Goal: Contribute content: Contribute content

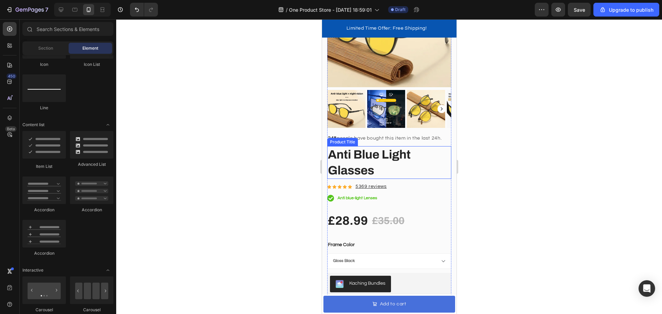
scroll to position [861, 0]
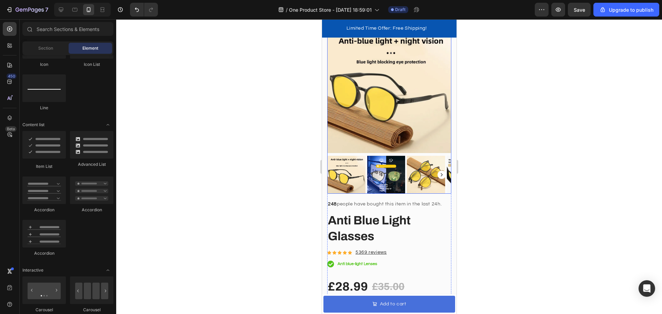
click at [437, 171] on rect "Carousel Next Arrow" at bounding box center [441, 175] width 8 height 8
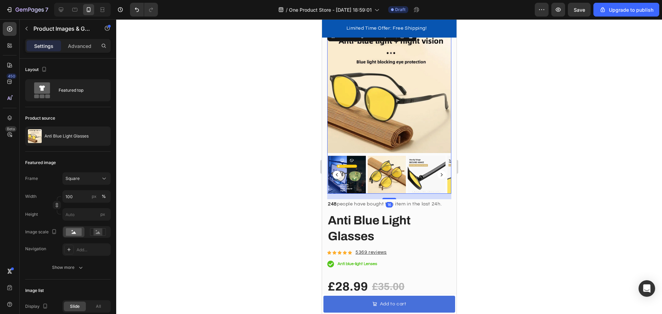
click at [437, 171] on rect "Carousel Next Arrow" at bounding box center [441, 175] width 8 height 8
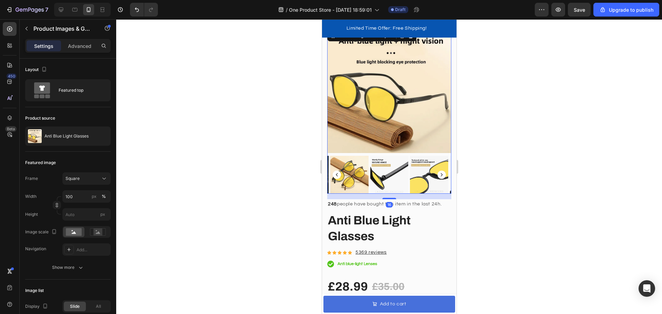
click at [437, 171] on rect "Carousel Next Arrow" at bounding box center [441, 175] width 8 height 8
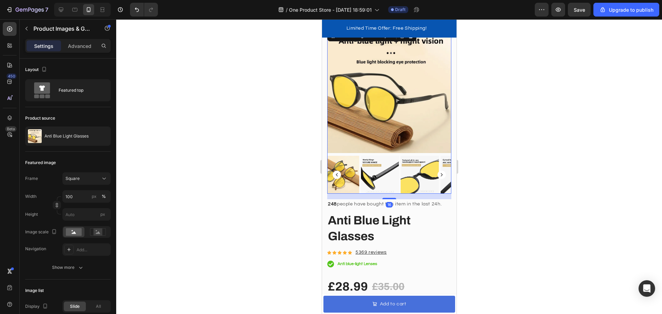
click at [437, 171] on rect "Carousel Next Arrow" at bounding box center [441, 175] width 8 height 8
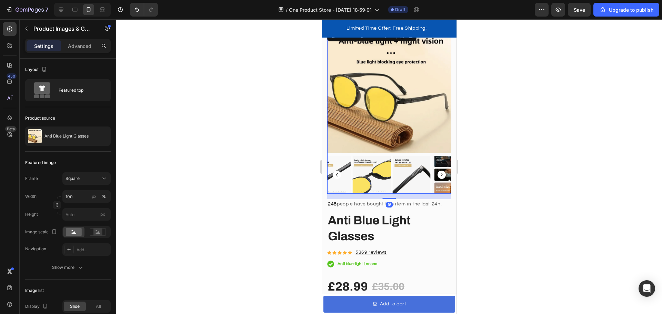
click at [437, 171] on rect "Carousel Next Arrow" at bounding box center [441, 175] width 8 height 8
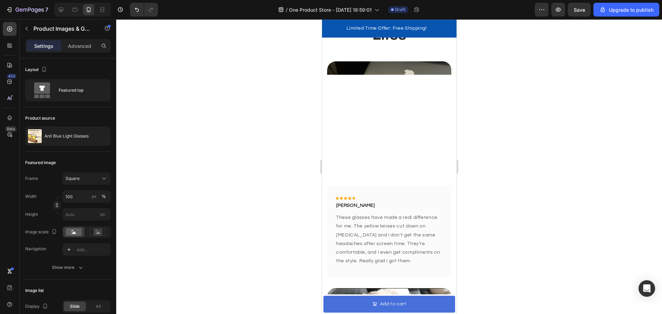
scroll to position [2778, 0]
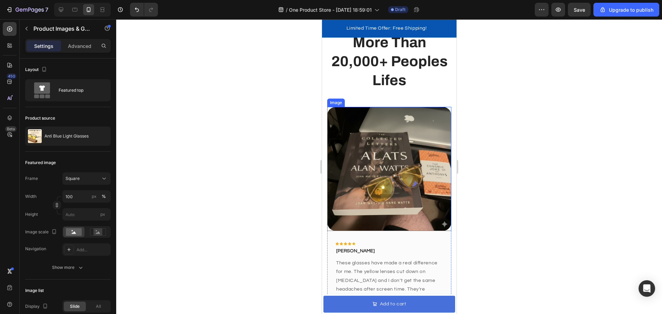
click at [385, 146] on img at bounding box center [389, 169] width 124 height 124
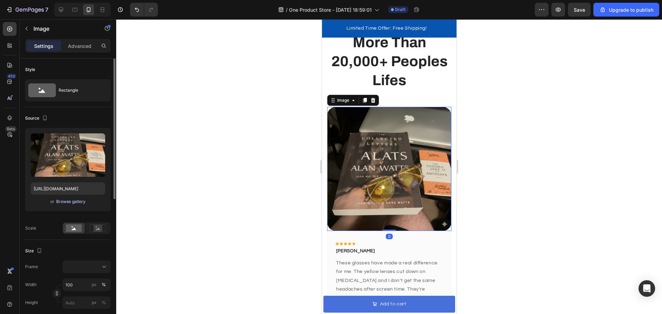
click at [78, 200] on div "Browse gallery" at bounding box center [70, 201] width 29 height 6
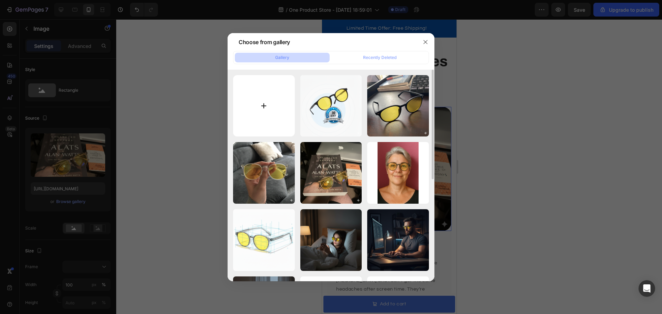
click at [264, 106] on input "file" at bounding box center [264, 106] width 62 height 62
type input "C:\fakepath\review 3.png"
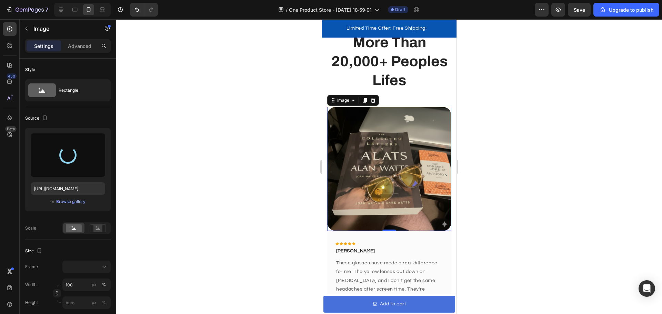
type input "[URL][DOMAIN_NAME]"
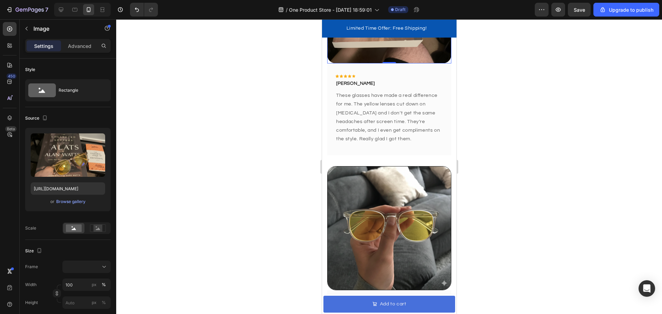
scroll to position [2951, 0]
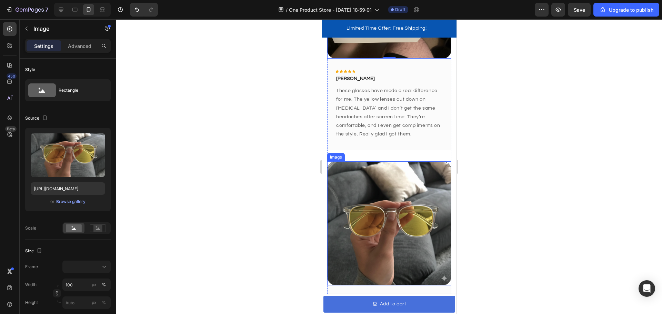
click at [395, 200] on img at bounding box center [389, 223] width 124 height 124
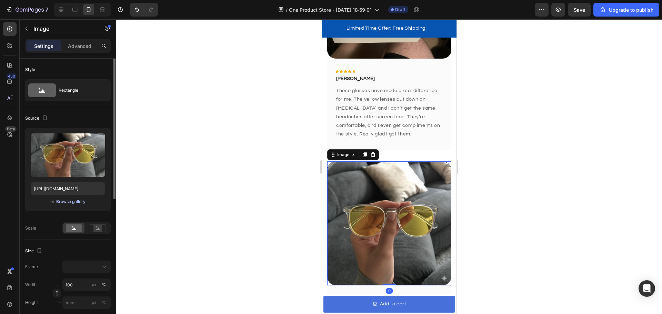
click at [66, 202] on div "Browse gallery" at bounding box center [70, 201] width 29 height 6
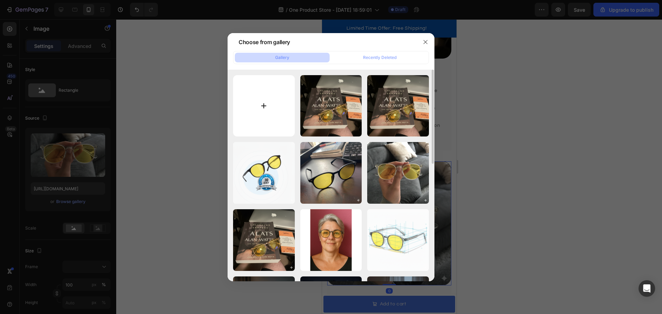
click at [259, 98] on input "file" at bounding box center [264, 106] width 62 height 62
type input "C:\fakepath\review 2.png"
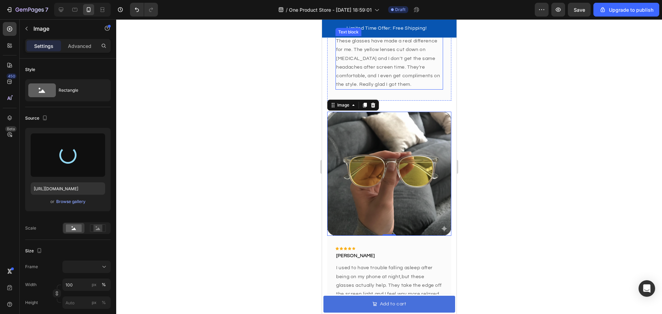
scroll to position [3054, 0]
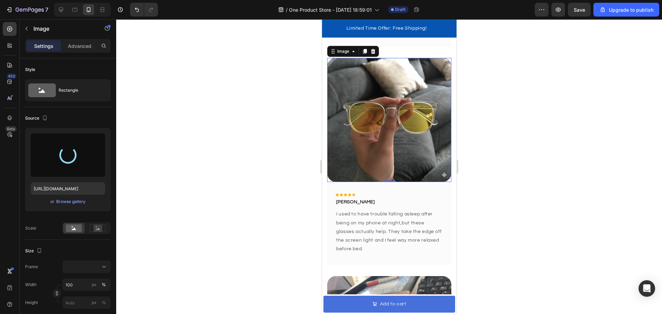
type input "[URL][DOMAIN_NAME]"
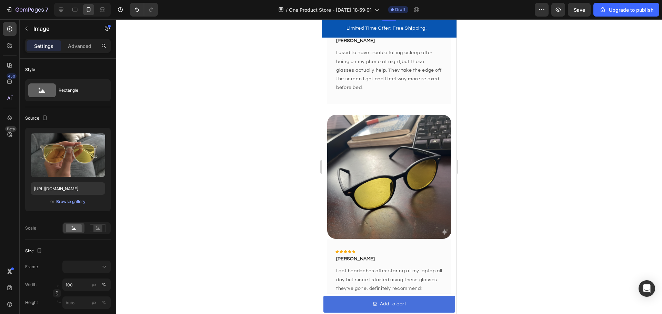
scroll to position [3226, 0]
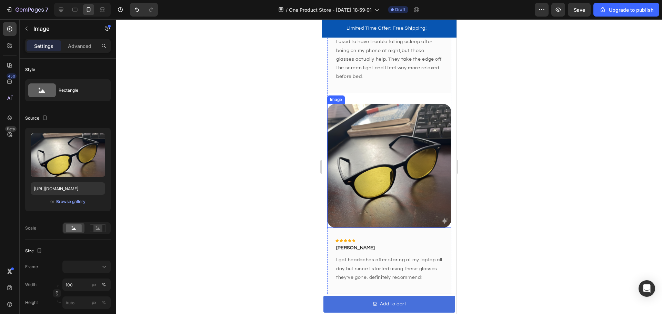
click at [396, 139] on img at bounding box center [389, 166] width 124 height 124
click at [74, 202] on div "Browse gallery" at bounding box center [70, 201] width 29 height 6
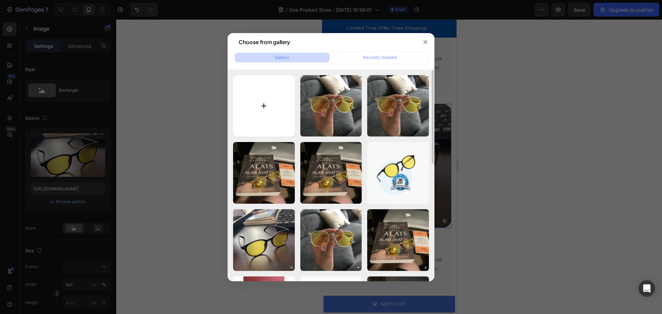
click at [276, 107] on input "file" at bounding box center [264, 106] width 62 height 62
type input "C:\fakepath\review 1.png"
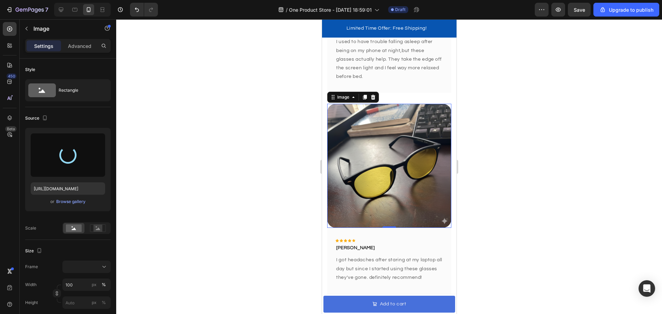
type input "[URL][DOMAIN_NAME]"
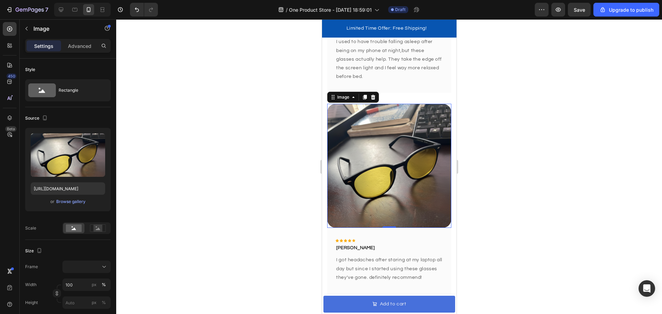
click at [248, 152] on div at bounding box center [388, 166] width 545 height 295
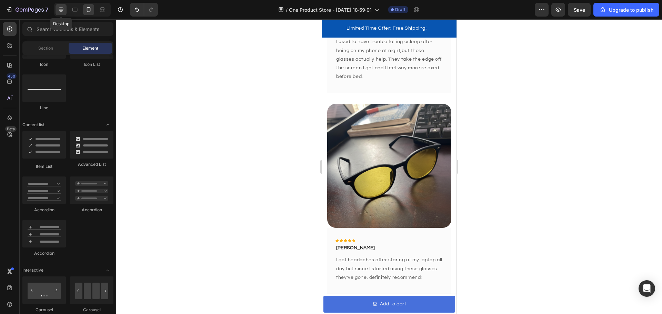
click at [63, 9] on icon at bounding box center [61, 10] width 4 height 4
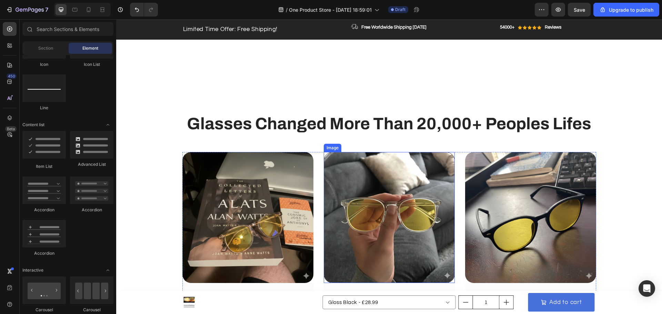
scroll to position [2737, 0]
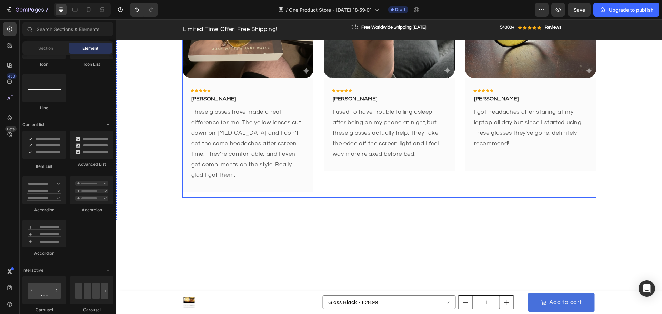
click at [307, 78] on img at bounding box center [247, 12] width 131 height 131
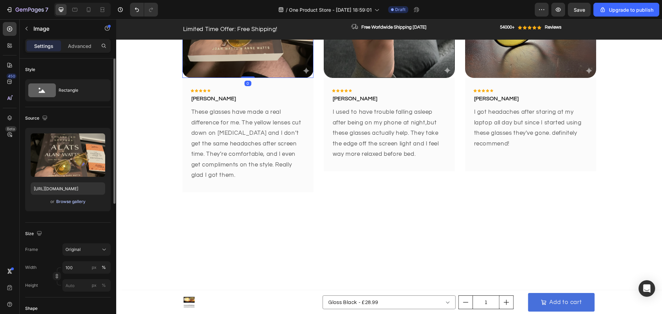
click at [75, 201] on div "Browse gallery" at bounding box center [70, 201] width 29 height 6
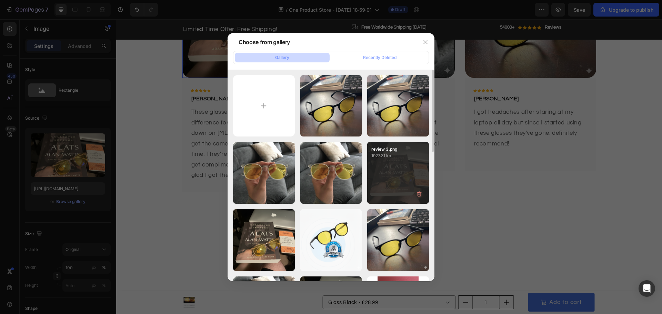
click at [367, 180] on div "review 3.png 1927.31 kb" at bounding box center [398, 173] width 62 height 62
type input "[URL][DOMAIN_NAME]"
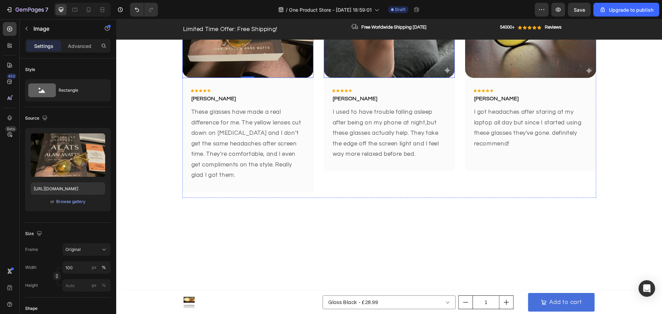
click at [393, 78] on img at bounding box center [389, 12] width 131 height 131
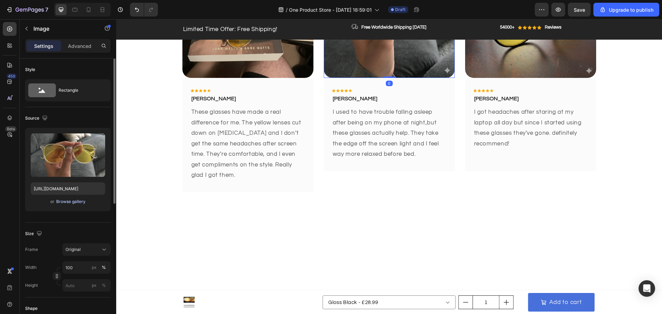
click at [79, 203] on div "Browse gallery" at bounding box center [70, 201] width 29 height 6
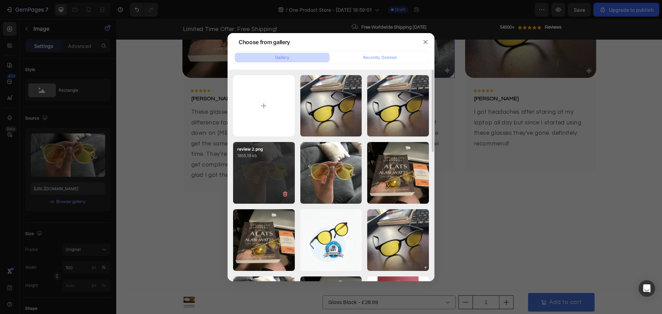
click at [247, 174] on div "review 2.png 1855.19 kb" at bounding box center [264, 173] width 62 height 62
type input "[URL][DOMAIN_NAME]"
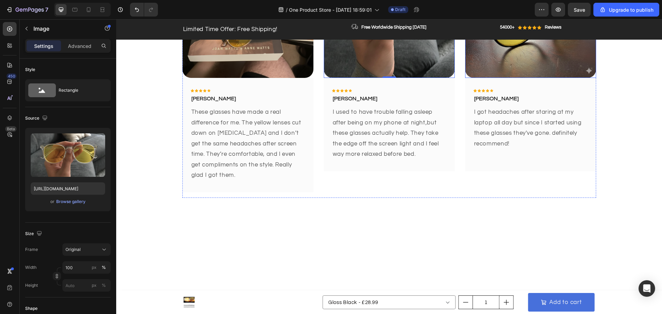
click at [500, 78] on img at bounding box center [530, 12] width 131 height 131
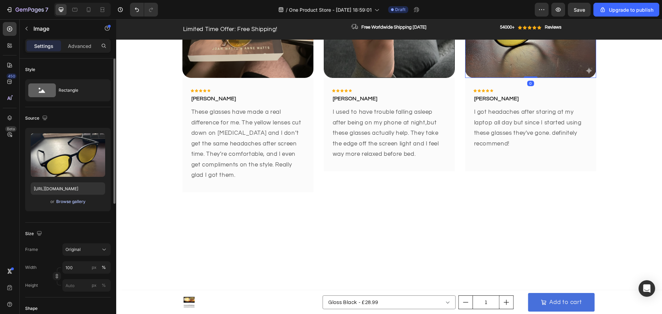
click at [74, 202] on div "Browse gallery" at bounding box center [70, 201] width 29 height 6
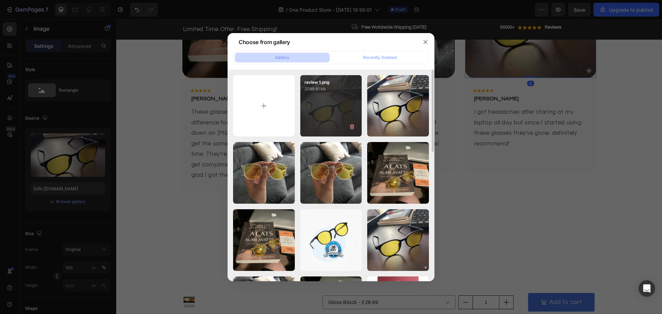
click at [331, 116] on div "review 1.png 2089.81 kb" at bounding box center [331, 106] width 62 height 62
type input "[URL][DOMAIN_NAME]"
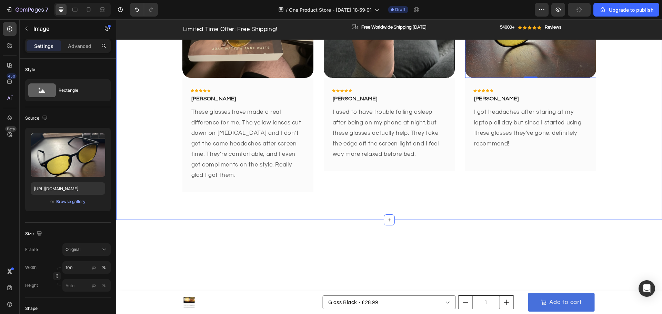
click at [599, 166] on div "Glasses Changed More Than 20,000+ Peoples Lifes Heading Row Image Icon Icon Ico…" at bounding box center [388, 56] width 535 height 296
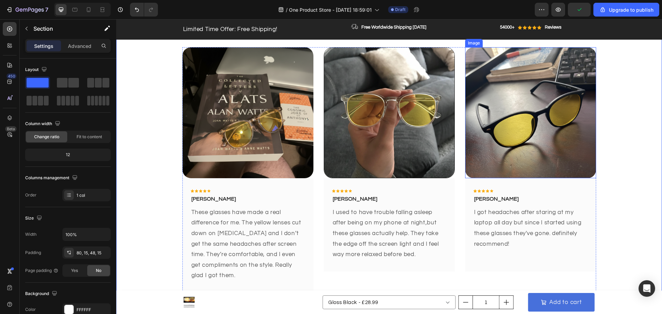
scroll to position [2771, 0]
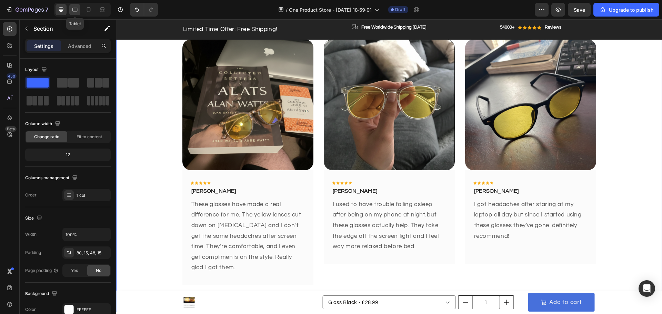
click at [76, 12] on icon at bounding box center [74, 9] width 7 height 7
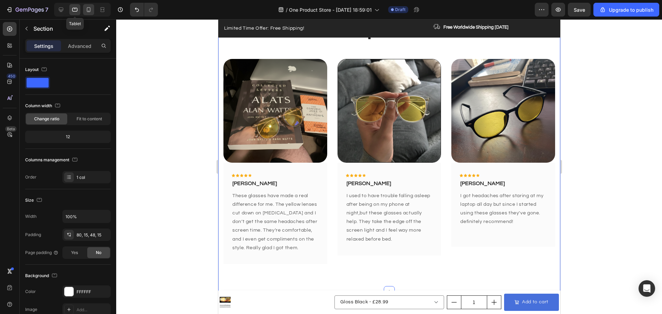
scroll to position [2698, 0]
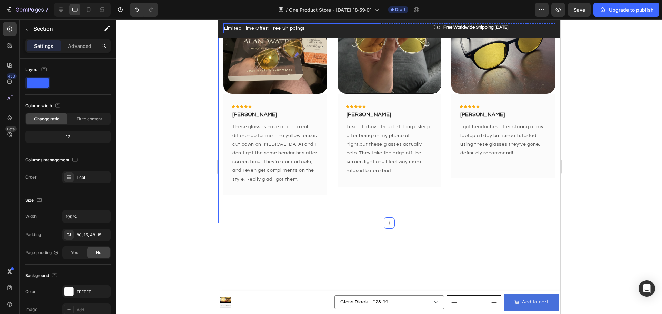
click at [327, 30] on p "Limited Time Offer: Free Shipping!" at bounding box center [302, 28] width 156 height 9
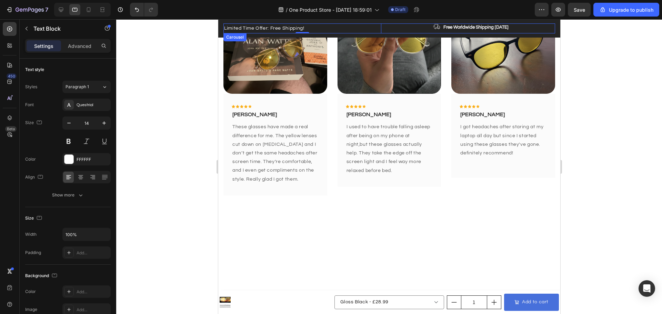
click at [384, 28] on div "Limited Time Offer: Free Shipping! Text Block 0 Image Free Worldwide Shipping […" at bounding box center [388, 28] width 331 height 10
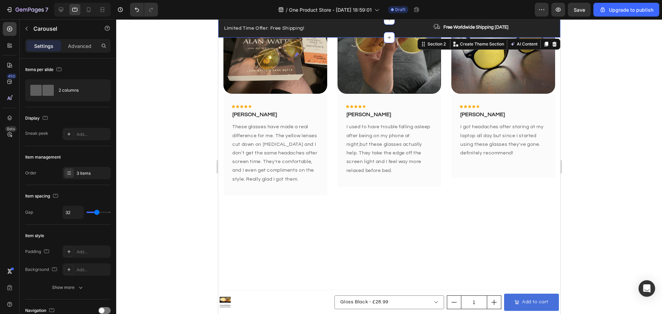
click at [363, 35] on div "Limited Time Offer: Free Shipping! Text Block Image Free Worldwide Shipping [DA…" at bounding box center [389, 28] width 342 height 18
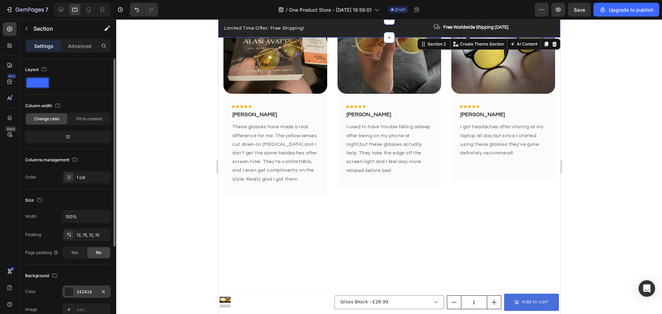
click at [68, 291] on div at bounding box center [68, 291] width 9 height 9
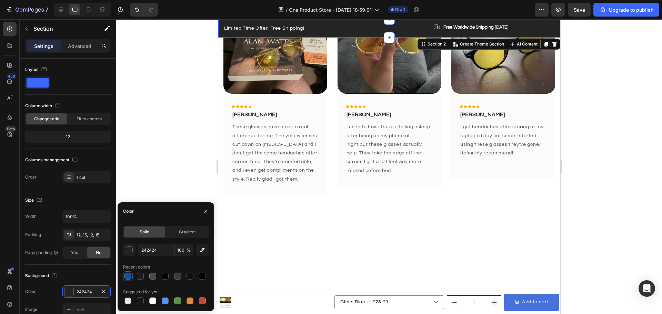
click at [129, 272] on div at bounding box center [128, 276] width 8 height 8
type input "0855B1"
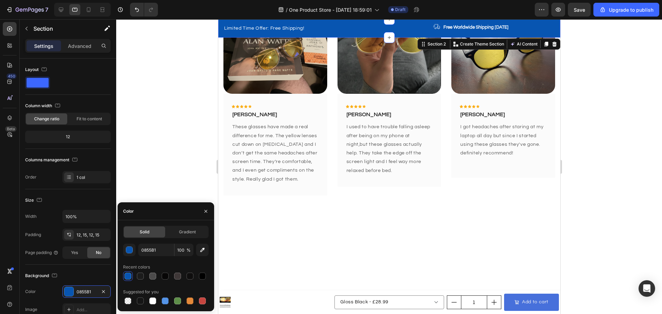
click at [146, 166] on div at bounding box center [388, 166] width 545 height 295
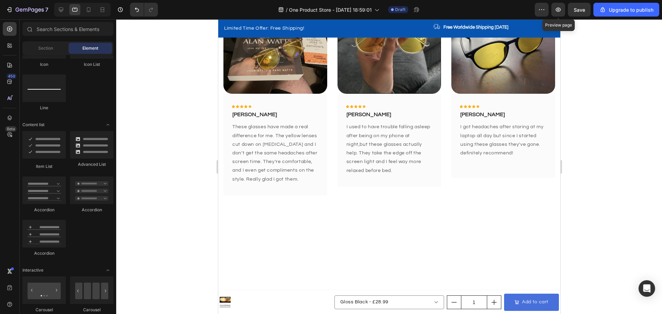
click at [578, 10] on span "Save" at bounding box center [578, 10] width 11 height 6
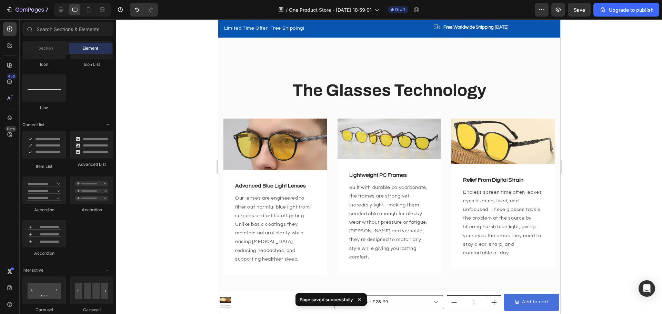
scroll to position [1286, 0]
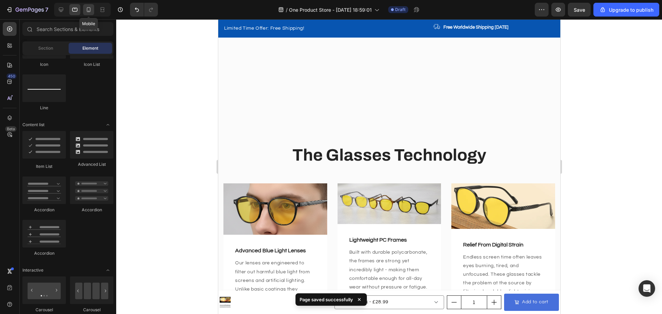
click at [87, 12] on icon at bounding box center [88, 9] width 7 height 7
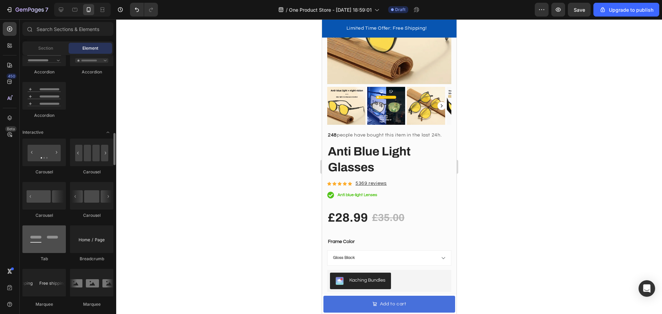
scroll to position [724, 0]
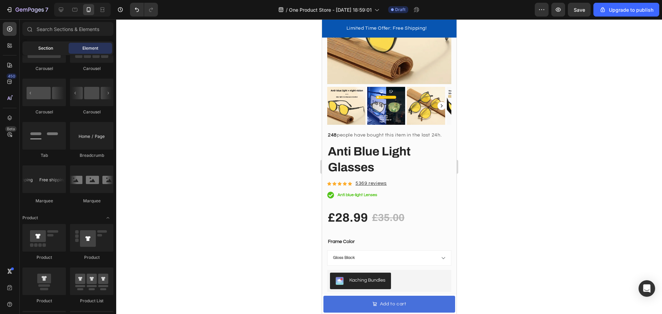
click at [39, 45] on span "Section" at bounding box center [45, 48] width 15 height 6
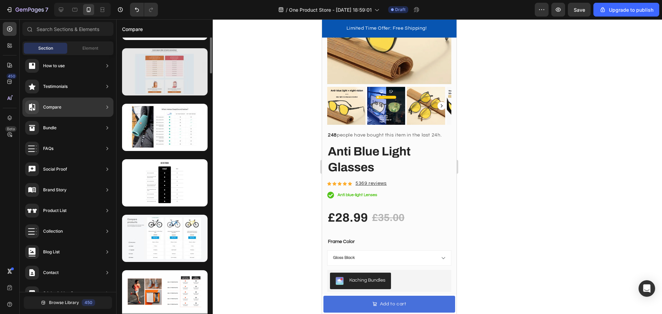
scroll to position [0, 0]
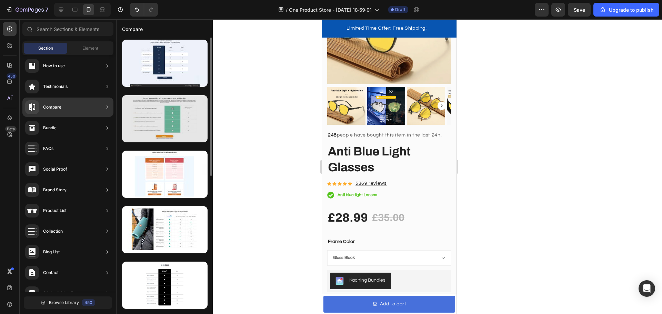
click at [165, 129] on div at bounding box center [164, 118] width 85 height 47
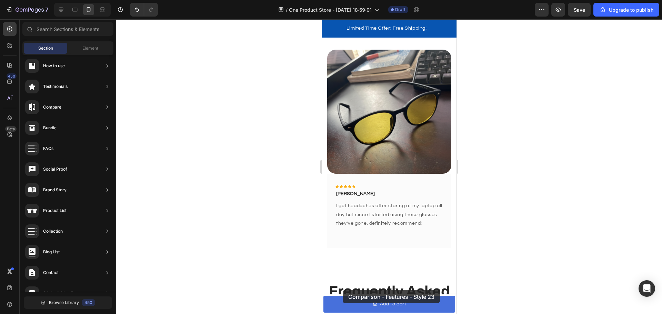
scroll to position [3309, 0]
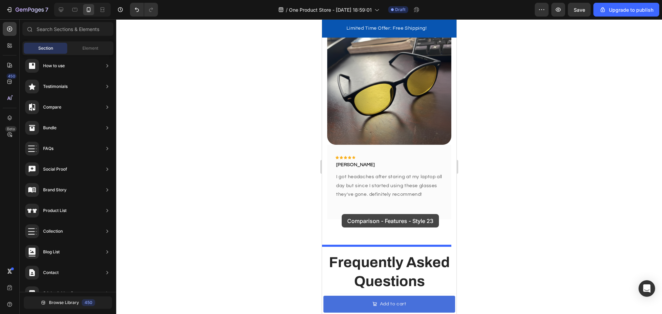
drag, startPoint x: 474, startPoint y: 144, endPoint x: 341, endPoint y: 214, distance: 150.0
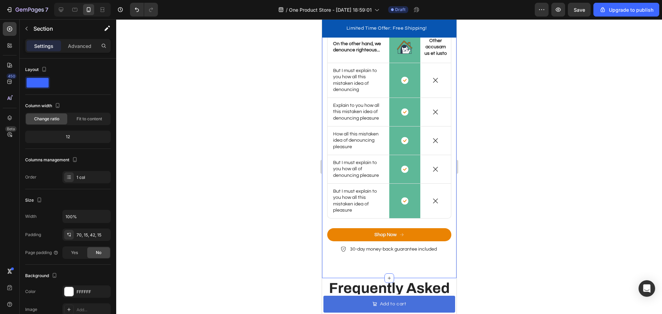
scroll to position [3649, 0]
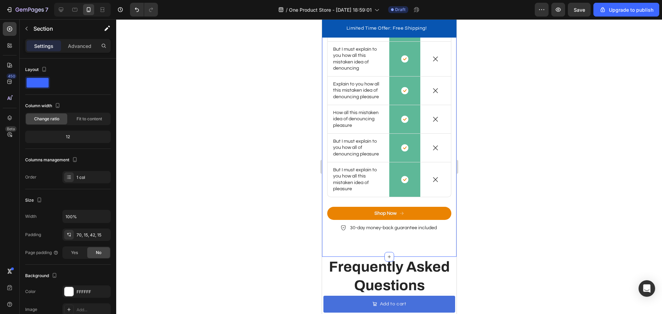
click at [474, 209] on div at bounding box center [388, 166] width 545 height 295
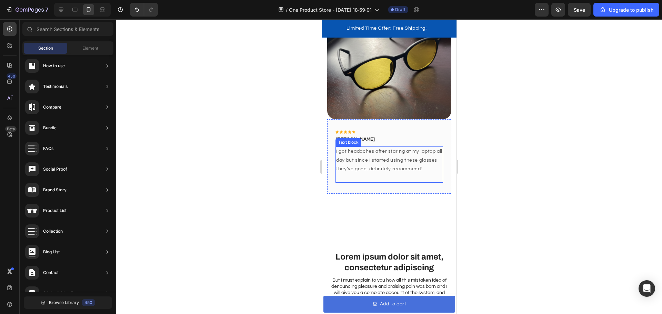
scroll to position [3473, 0]
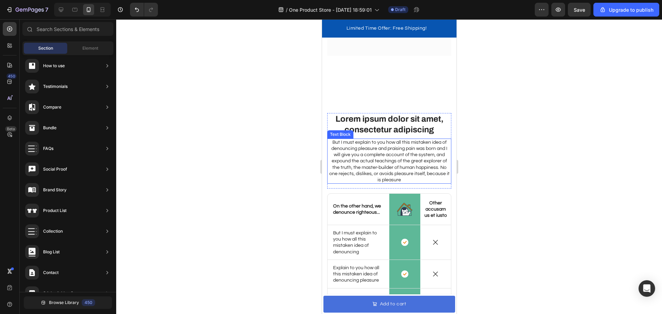
click at [370, 139] on p "But I must explain to you how all this mistaken idea of denouncing pleasure and…" at bounding box center [388, 161] width 123 height 44
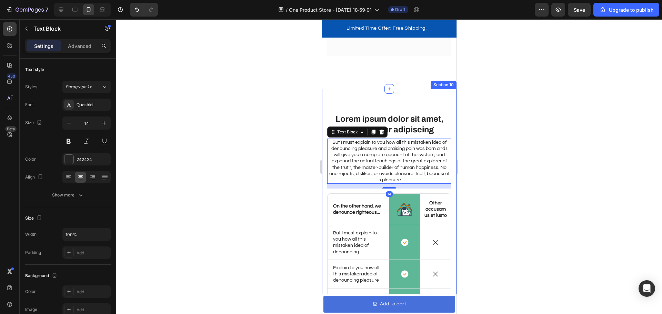
click at [371, 104] on div "Lorem ipsum dolor sit amet, consectetur adipiscing Heading But I must explain t…" at bounding box center [388, 264] width 134 height 351
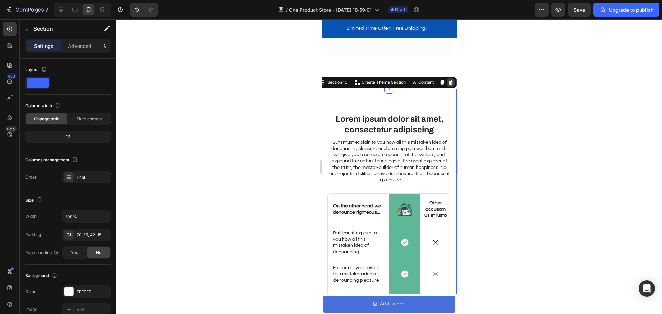
click at [448, 80] on icon at bounding box center [450, 82] width 4 height 5
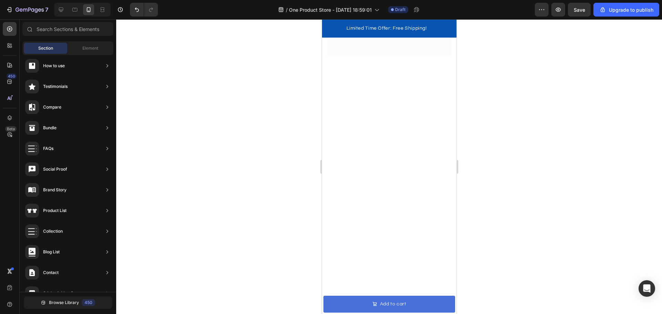
click at [497, 150] on div at bounding box center [388, 166] width 545 height 295
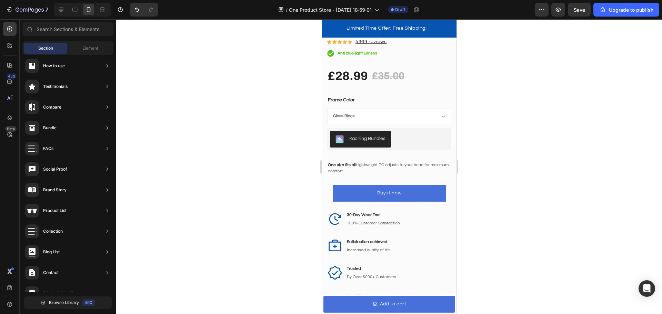
scroll to position [1068, 0]
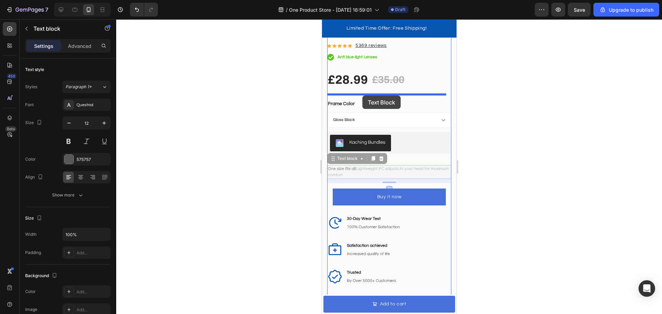
drag, startPoint x: 352, startPoint y: 168, endPoint x: 362, endPoint y: 95, distance: 73.3
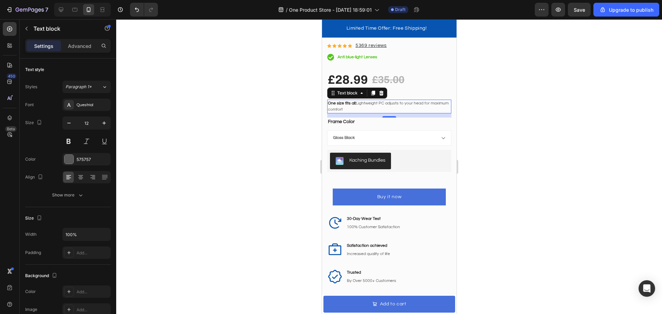
click at [492, 117] on div at bounding box center [388, 166] width 545 height 295
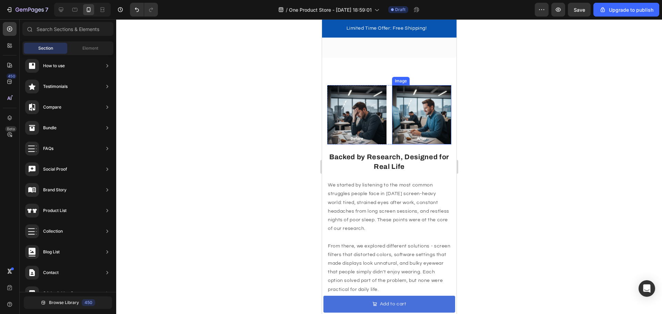
scroll to position [482, 0]
